Goal: Information Seeking & Learning: Learn about a topic

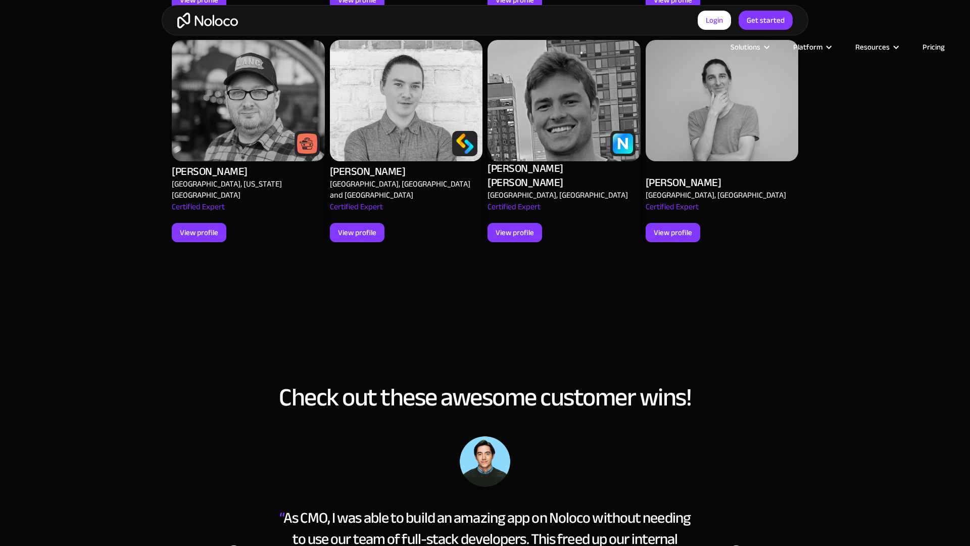
scroll to position [1881, 0]
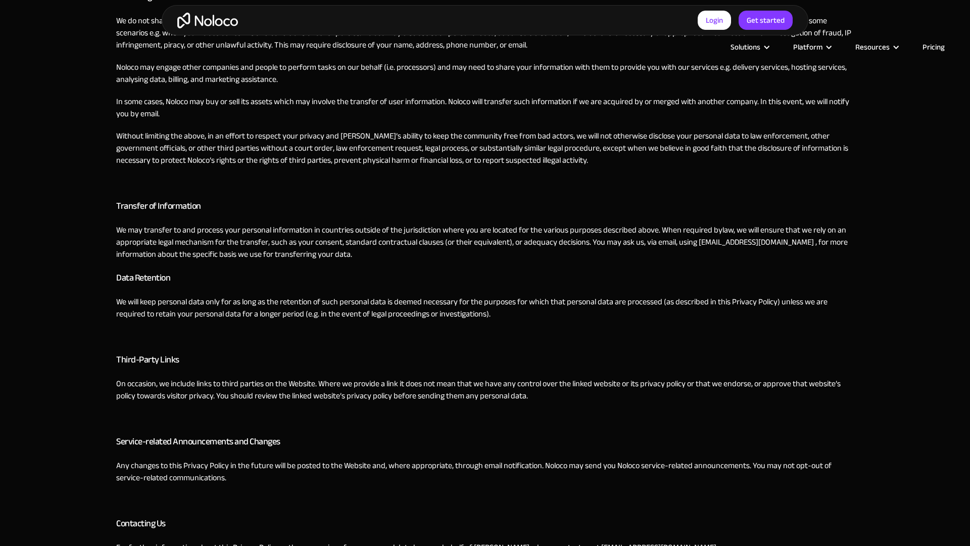
scroll to position [1881, 0]
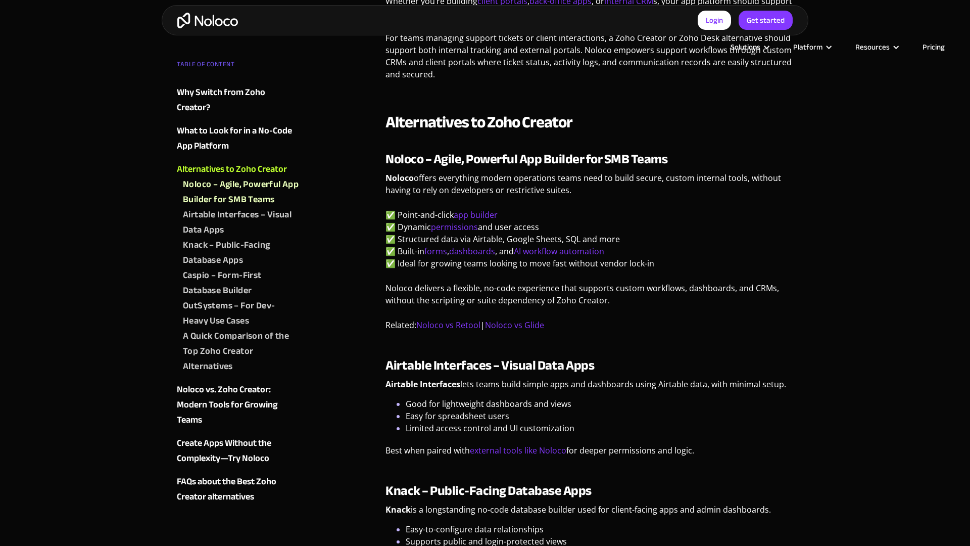
scroll to position [1398, 0]
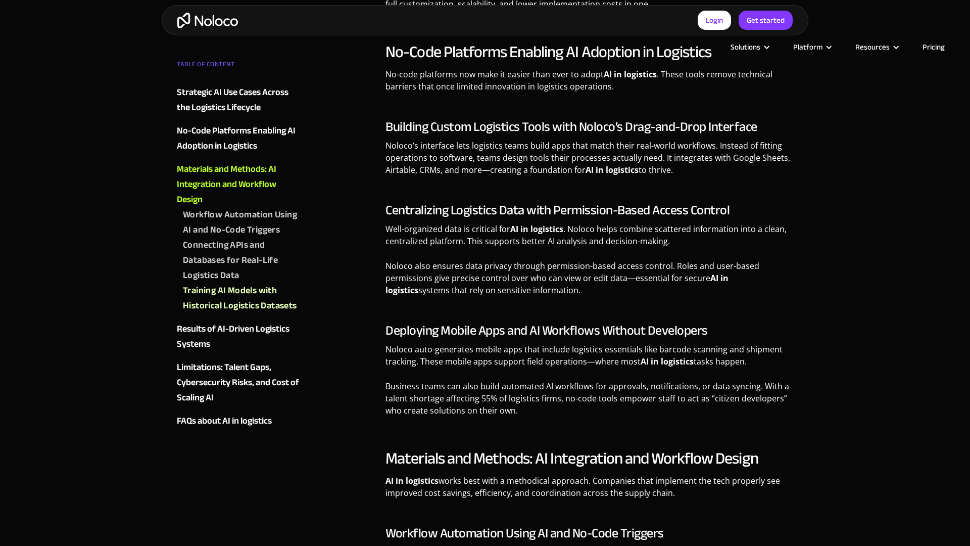
scroll to position [1398, 0]
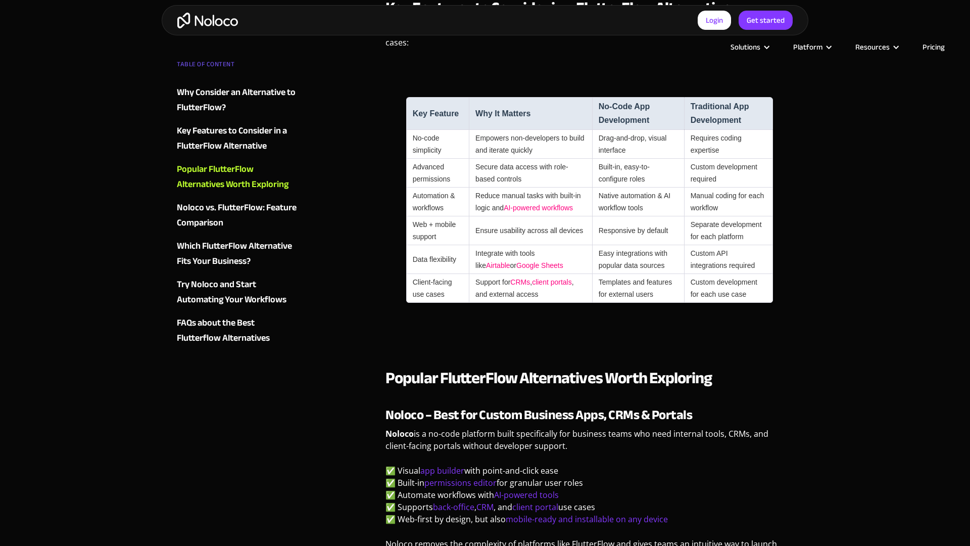
scroll to position [1395, 0]
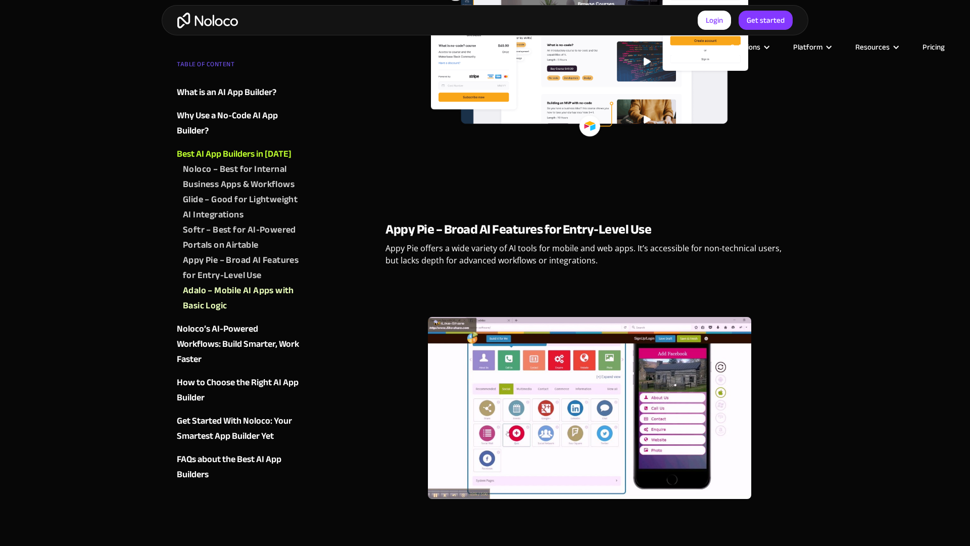
scroll to position [2089, 0]
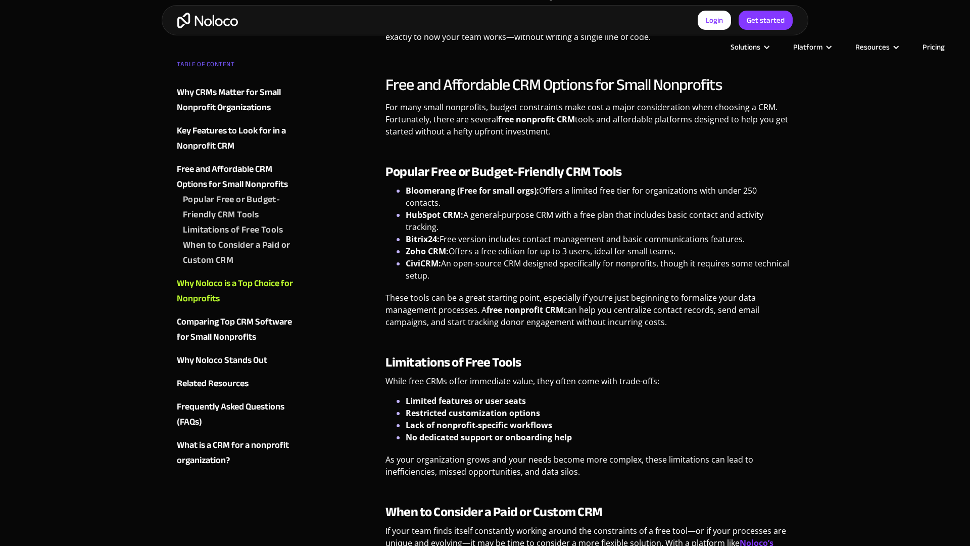
scroll to position [1882, 0]
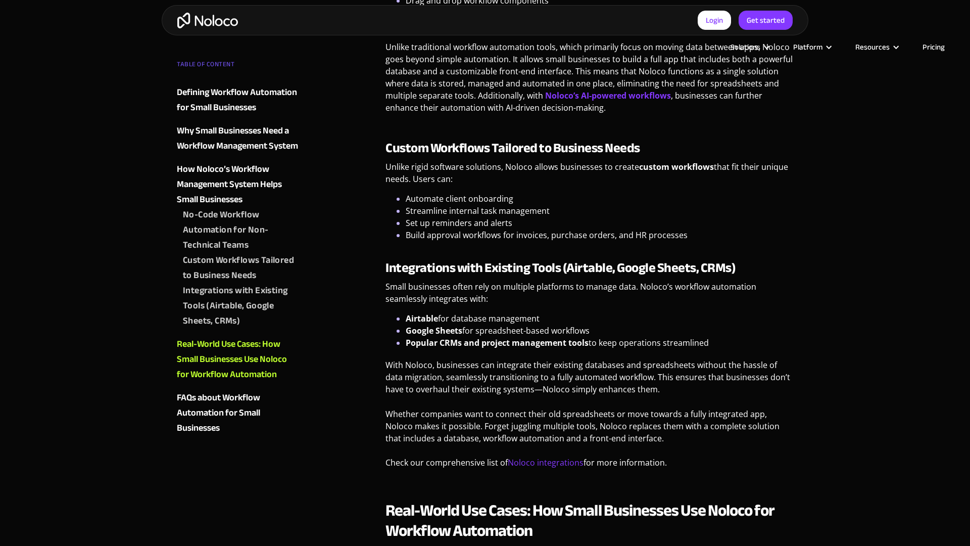
scroll to position [1395, 0]
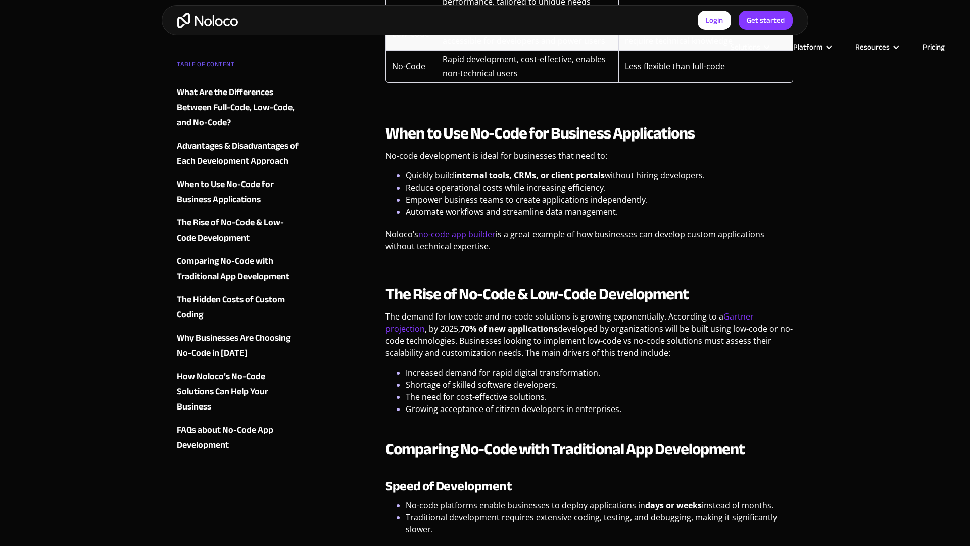
scroll to position [1398, 0]
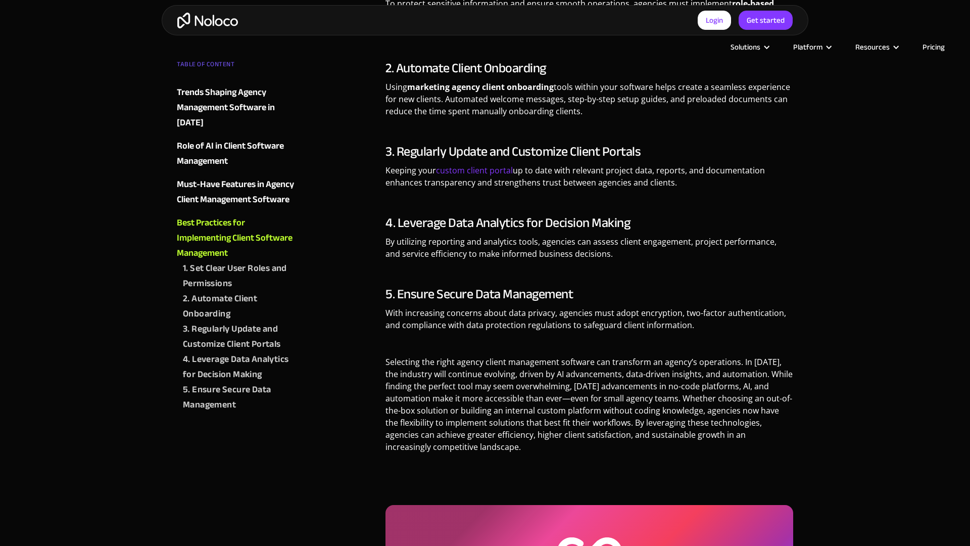
scroll to position [1882, 0]
